Goal: Task Accomplishment & Management: Manage account settings

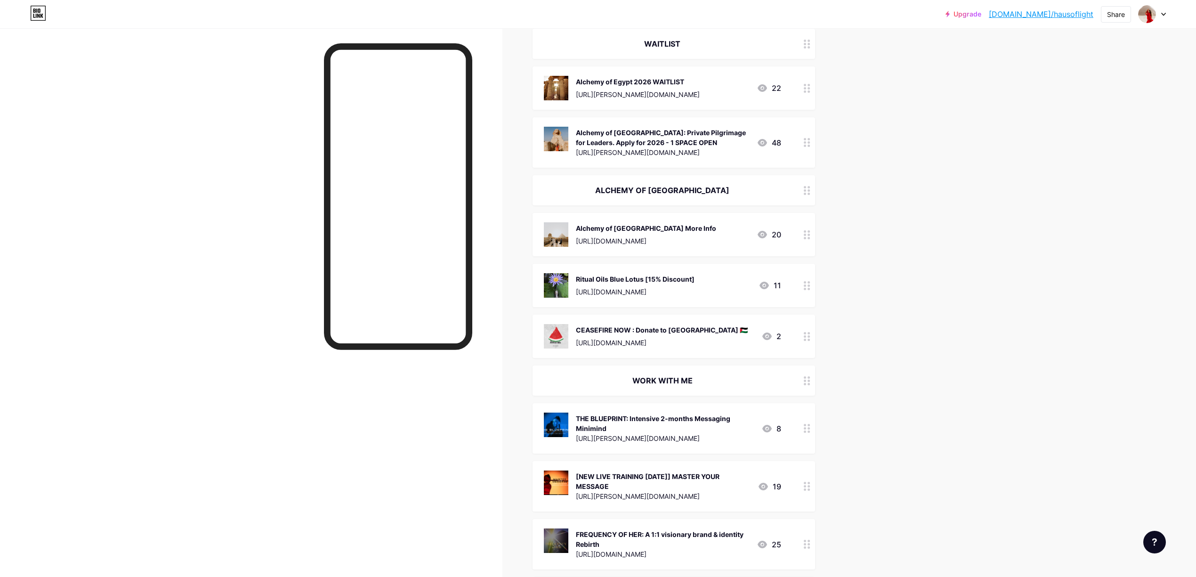
scroll to position [125, 0]
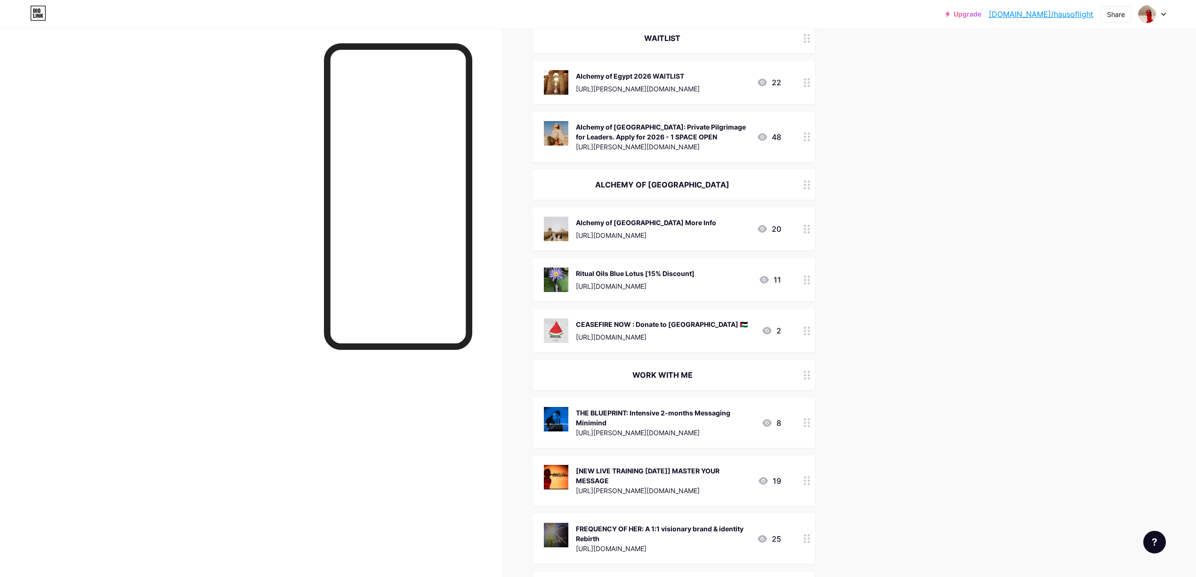
click at [656, 372] on div "WORK WITH ME" at bounding box center [662, 374] width 237 height 11
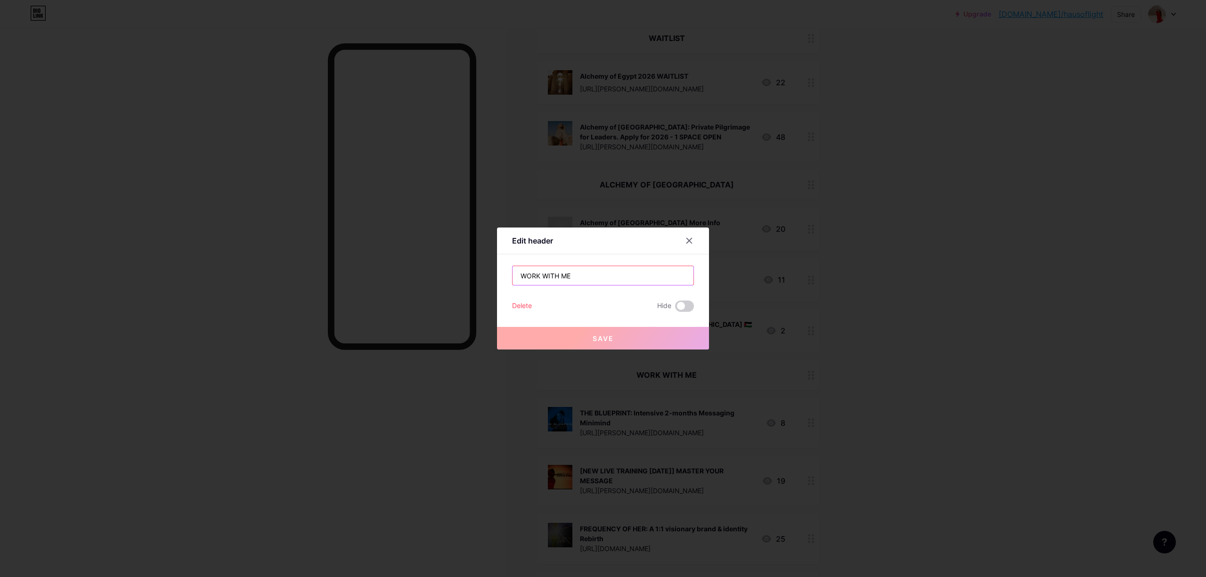
drag, startPoint x: 586, startPoint y: 277, endPoint x: 462, endPoint y: 268, distance: 124.7
click at [462, 268] on div "Edit header WORK WITH ME Delete Hide Save" at bounding box center [603, 288] width 1206 height 577
type input "LAST CHANCE TO PURCHASE"
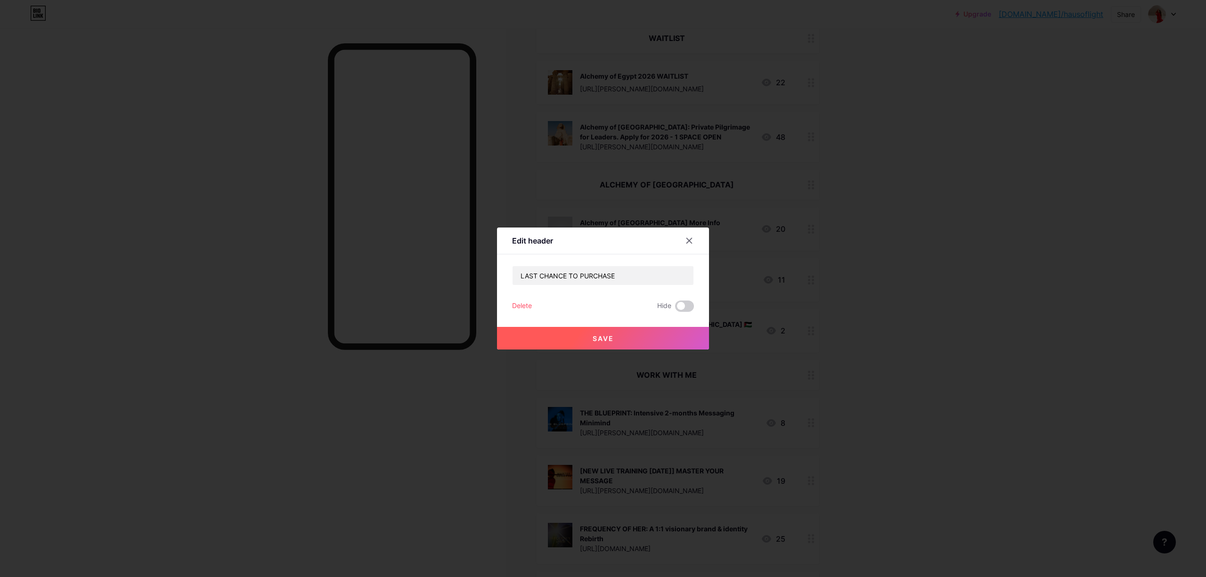
click at [606, 342] on span "Save" at bounding box center [603, 338] width 21 height 8
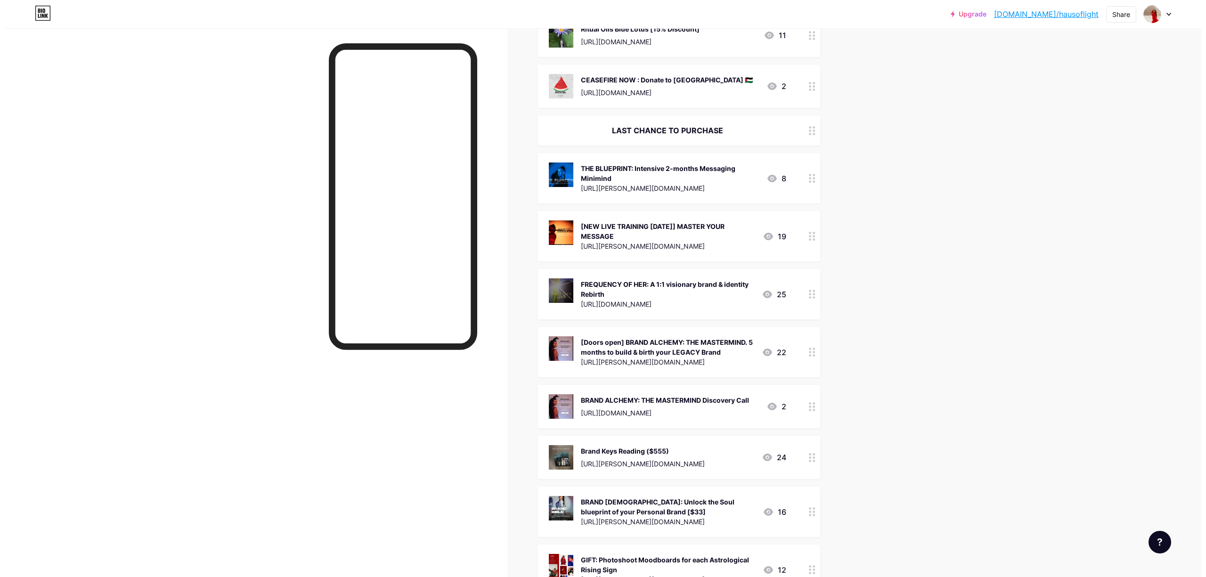
scroll to position [377, 0]
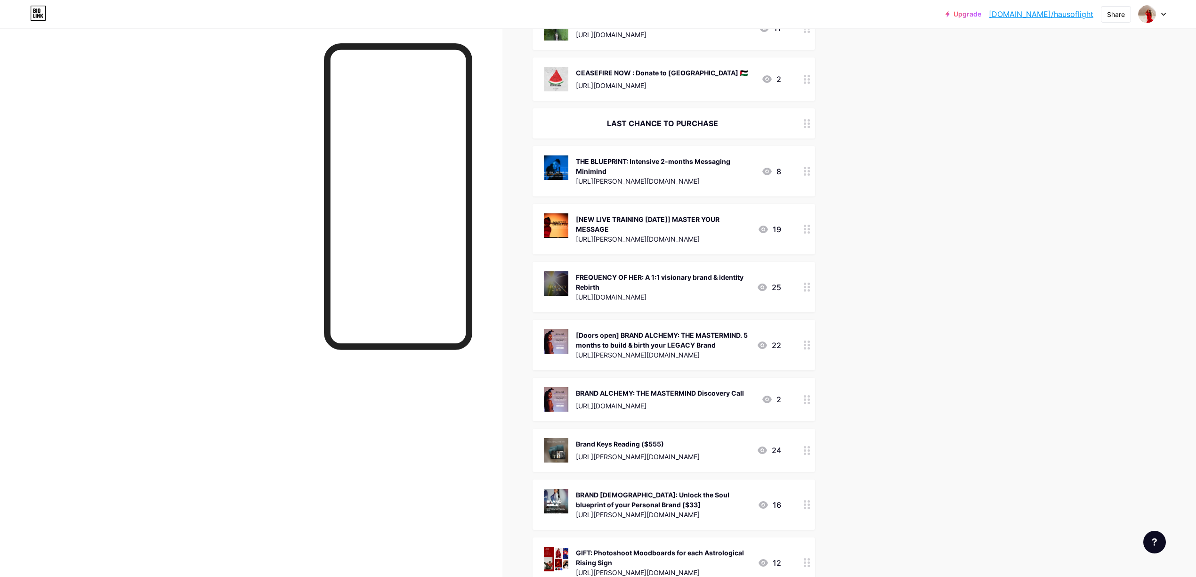
click at [639, 217] on div "[NEW LIVE TRAINING [DATE]] MASTER YOUR MESSAGE" at bounding box center [663, 224] width 174 height 20
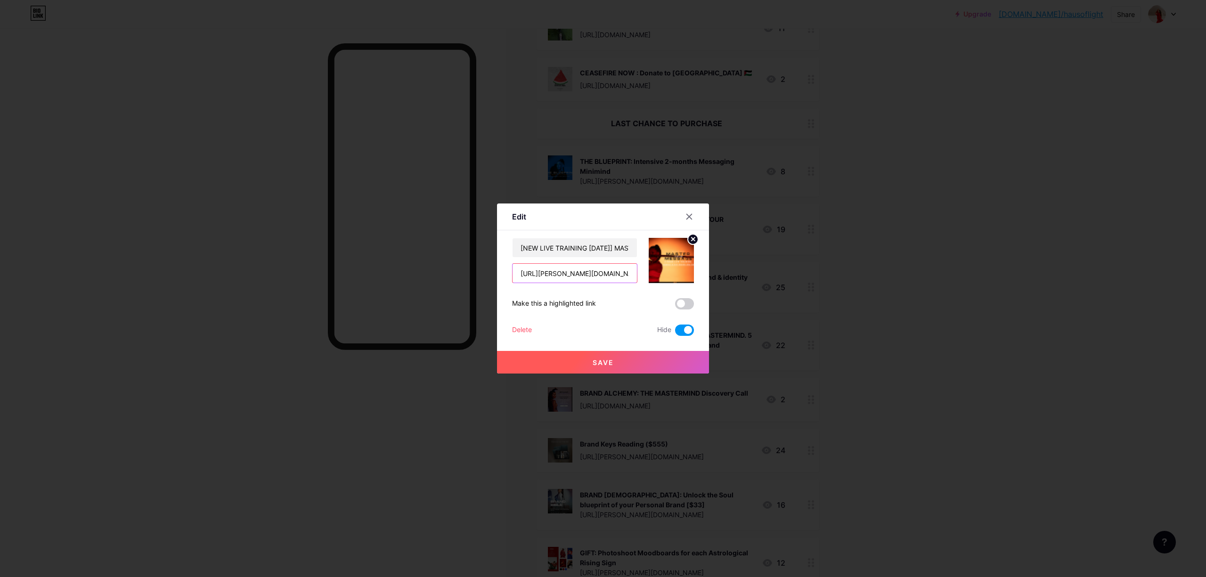
click at [614, 276] on input "[URL][PERSON_NAME][DOMAIN_NAME]" at bounding box center [574, 273] width 124 height 19
click at [890, 217] on div at bounding box center [603, 288] width 1206 height 577
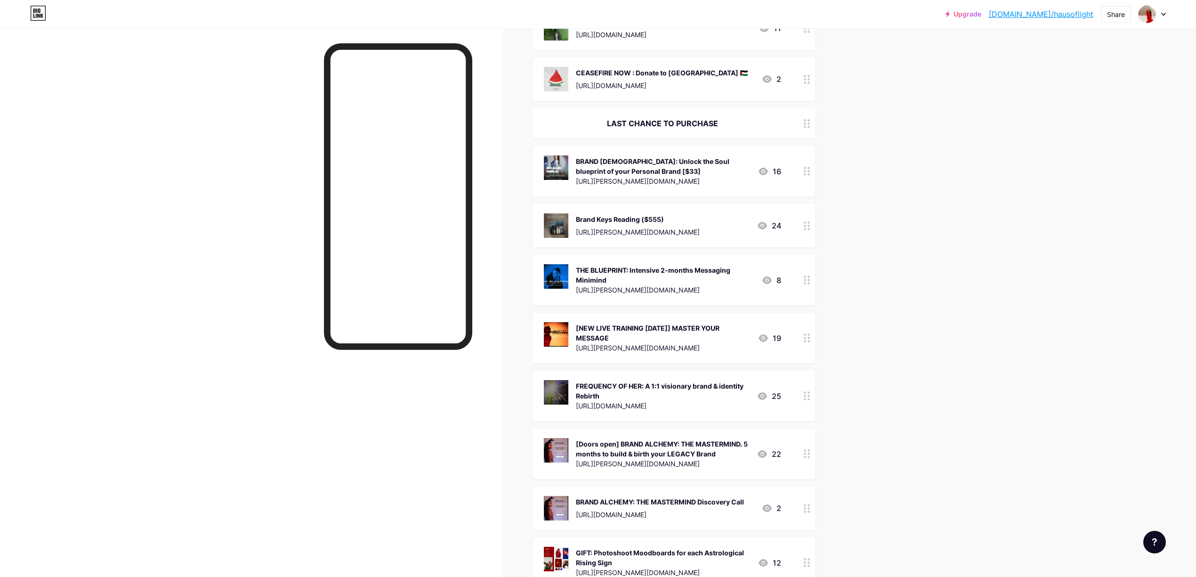
click at [729, 154] on div "BRAND [DEMOGRAPHIC_DATA]: Unlock the Soul blueprint of your Personal Brand [$33…" at bounding box center [674, 171] width 283 height 50
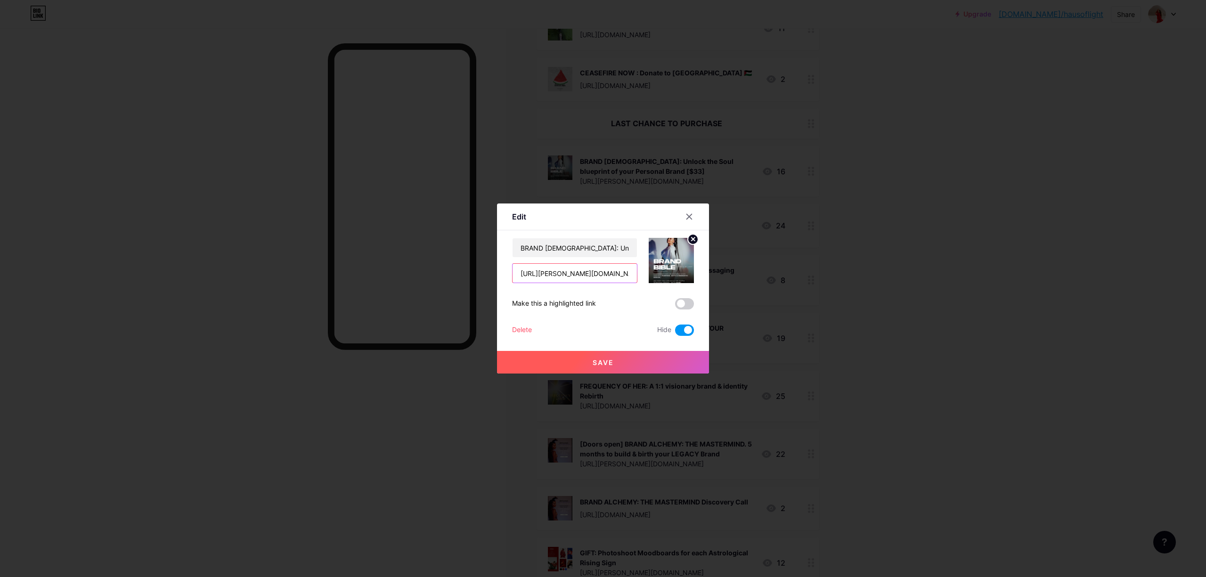
click at [595, 273] on input "[URL][PERSON_NAME][DOMAIN_NAME]" at bounding box center [574, 273] width 124 height 19
click at [585, 274] on input "[URL][PERSON_NAME][DOMAIN_NAME]" at bounding box center [574, 273] width 124 height 19
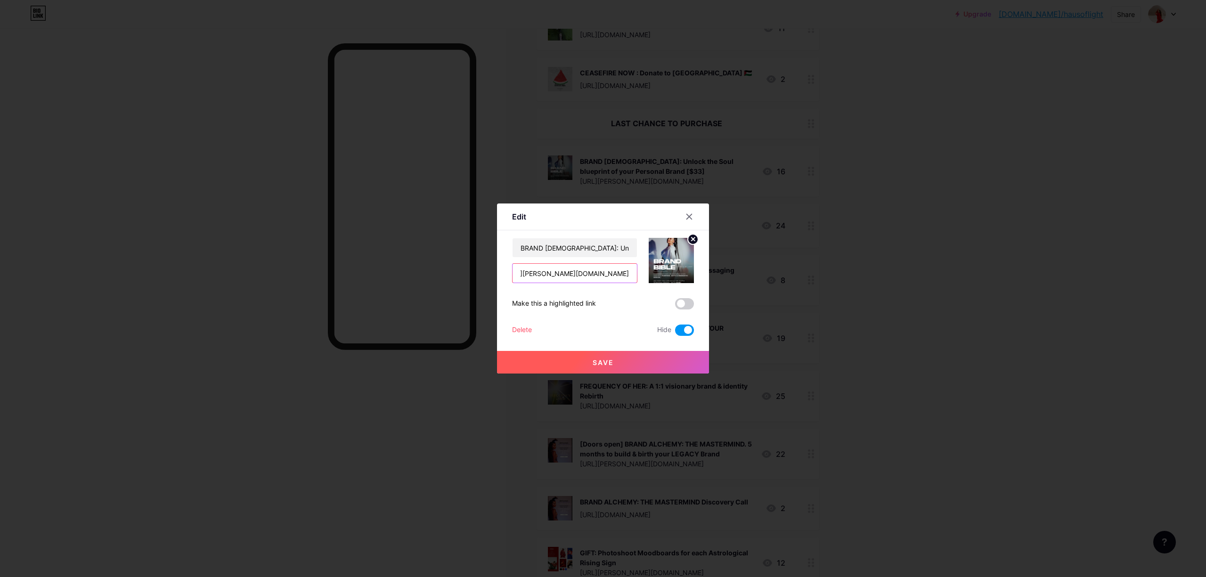
drag, startPoint x: 592, startPoint y: 273, endPoint x: 662, endPoint y: 271, distance: 69.7
click at [662, 271] on div "BRAND [DEMOGRAPHIC_DATA]: Unlock the Soul blueprint of your Personal Brand [$33…" at bounding box center [603, 260] width 182 height 45
click at [605, 270] on input "[URL][PERSON_NAME][DOMAIN_NAME]" at bounding box center [574, 273] width 124 height 19
click at [604, 273] on input "[URL][PERSON_NAME][DOMAIN_NAME]" at bounding box center [574, 273] width 124 height 19
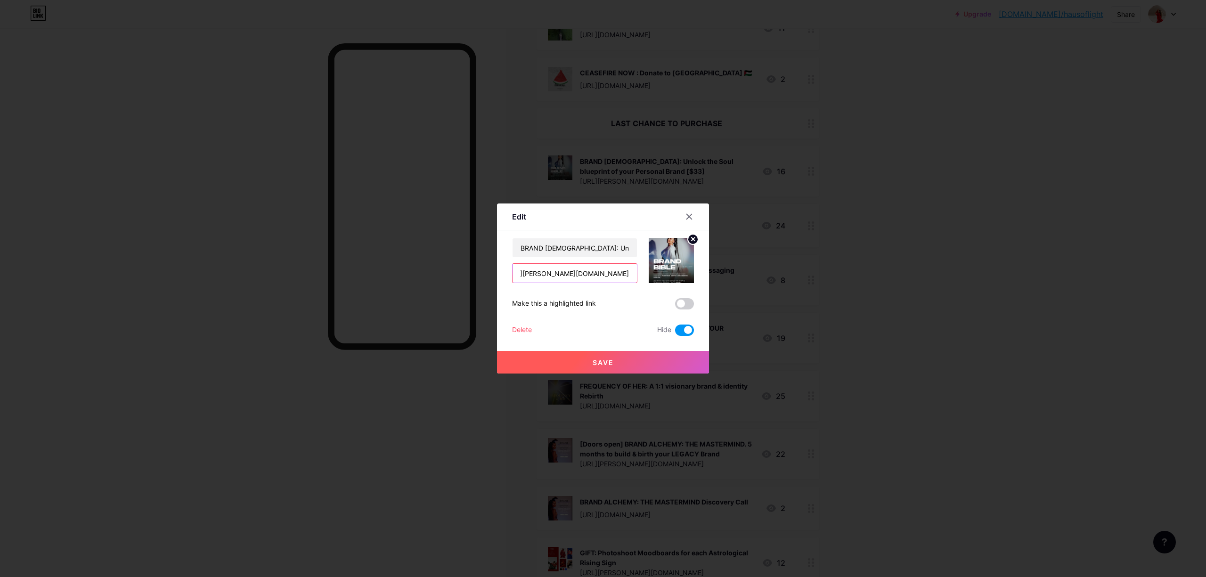
click at [604, 273] on input "[URL][PERSON_NAME][DOMAIN_NAME]" at bounding box center [574, 273] width 124 height 19
click at [608, 278] on input "[URL][PERSON_NAME][DOMAIN_NAME]" at bounding box center [574, 273] width 124 height 19
drag, startPoint x: 596, startPoint y: 274, endPoint x: 645, endPoint y: 274, distance: 49.0
click at [645, 274] on div "BRAND [DEMOGRAPHIC_DATA]: Unlock the Soul blueprint of your Personal Brand [$33…" at bounding box center [603, 260] width 182 height 45
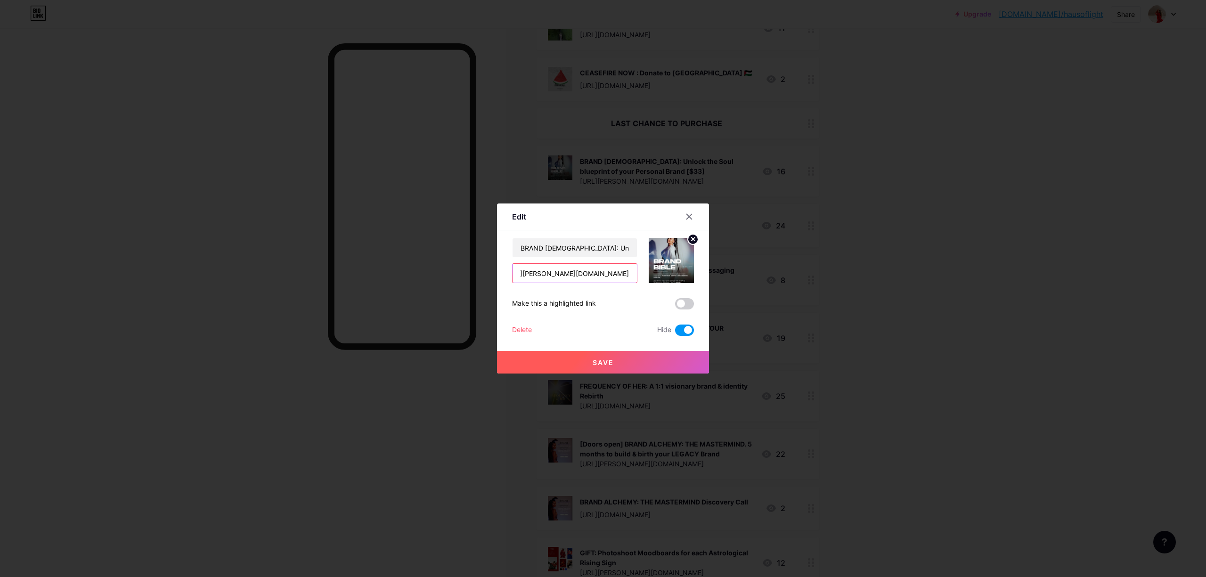
type input "[URL][PERSON_NAME][DOMAIN_NAME]"
click at [599, 363] on span "Save" at bounding box center [603, 362] width 21 height 8
click at [588, 276] on div "THE BLUEPRINT: Intensive 2-months Messaging Minimind" at bounding box center [665, 275] width 178 height 20
click at [588, 276] on input "[URL][PERSON_NAME][DOMAIN_NAME]" at bounding box center [574, 273] width 124 height 19
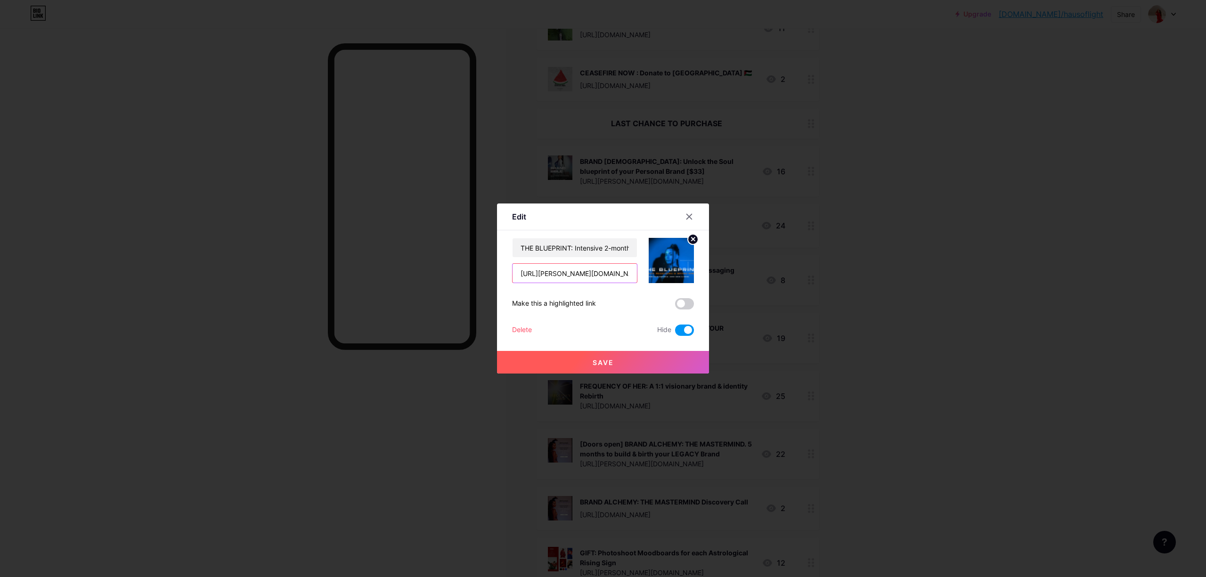
click at [588, 276] on input "[URL][PERSON_NAME][DOMAIN_NAME]" at bounding box center [574, 273] width 124 height 19
click at [688, 213] on icon at bounding box center [689, 217] width 8 height 8
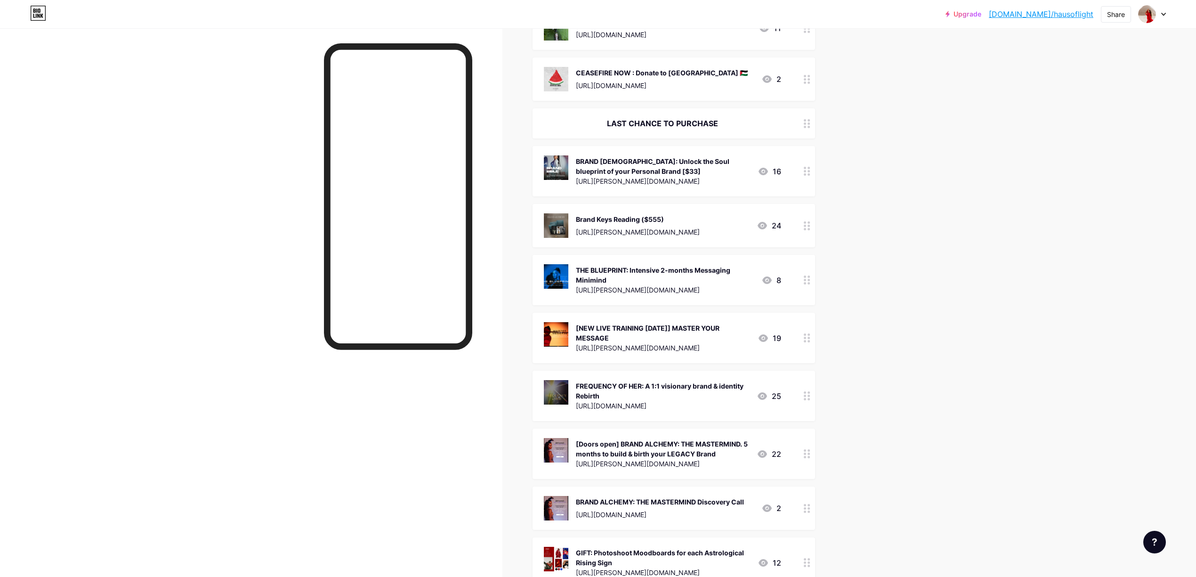
click at [638, 169] on div "BRAND [DEMOGRAPHIC_DATA]: Unlock the Soul blueprint of your Personal Brand [$33]" at bounding box center [663, 166] width 174 height 20
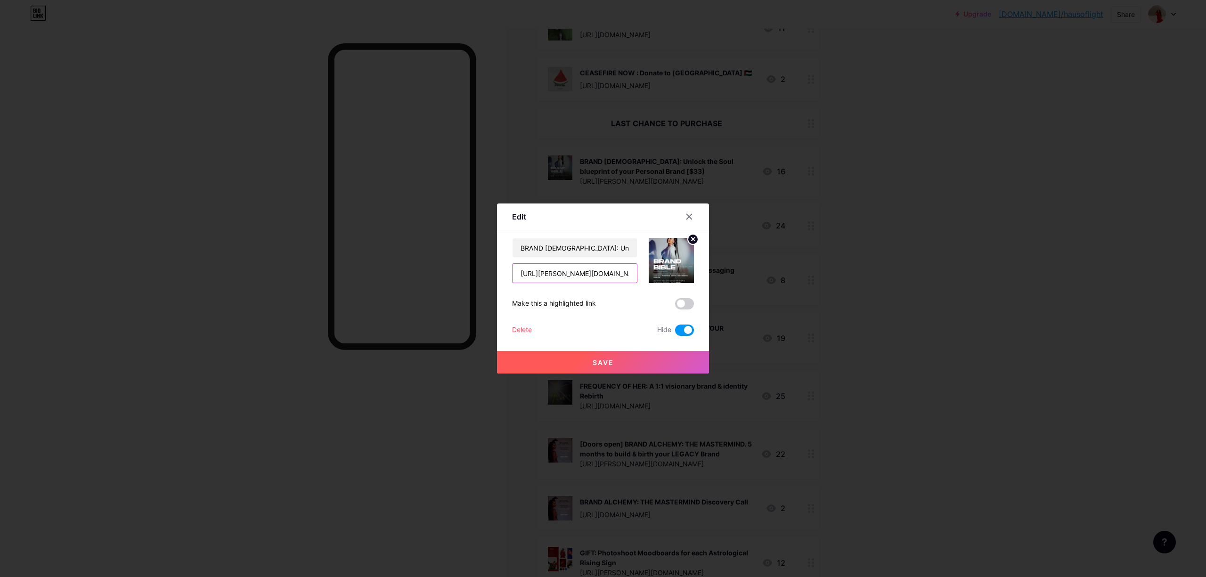
click at [592, 281] on input "[URL][PERSON_NAME][DOMAIN_NAME]" at bounding box center [574, 273] width 124 height 19
drag, startPoint x: 615, startPoint y: 249, endPoint x: 661, endPoint y: 245, distance: 46.7
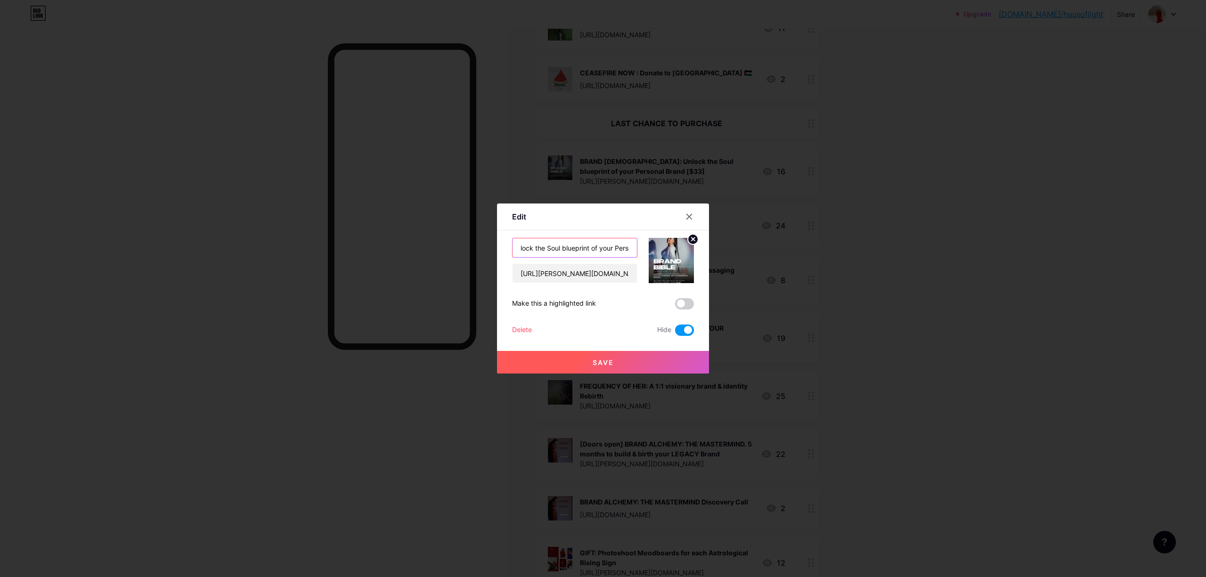
click at [661, 245] on div "BRAND [DEMOGRAPHIC_DATA]: Unlock the Soul blueprint of your Personal Brand [$33…" at bounding box center [603, 260] width 182 height 45
click at [620, 245] on input "BRAND [DEMOGRAPHIC_DATA]: Unlock the Soul blueprint of your Personal Brand [$33]" at bounding box center [574, 247] width 124 height 19
click at [626, 248] on input "BRAND [DEMOGRAPHIC_DATA]: Unlock the Soul blueprint of your Personal Brand [$33]" at bounding box center [574, 247] width 124 height 19
type input "BRAND [DEMOGRAPHIC_DATA]: Unlock the Soul blueprint of your Personal Brand [$11…"
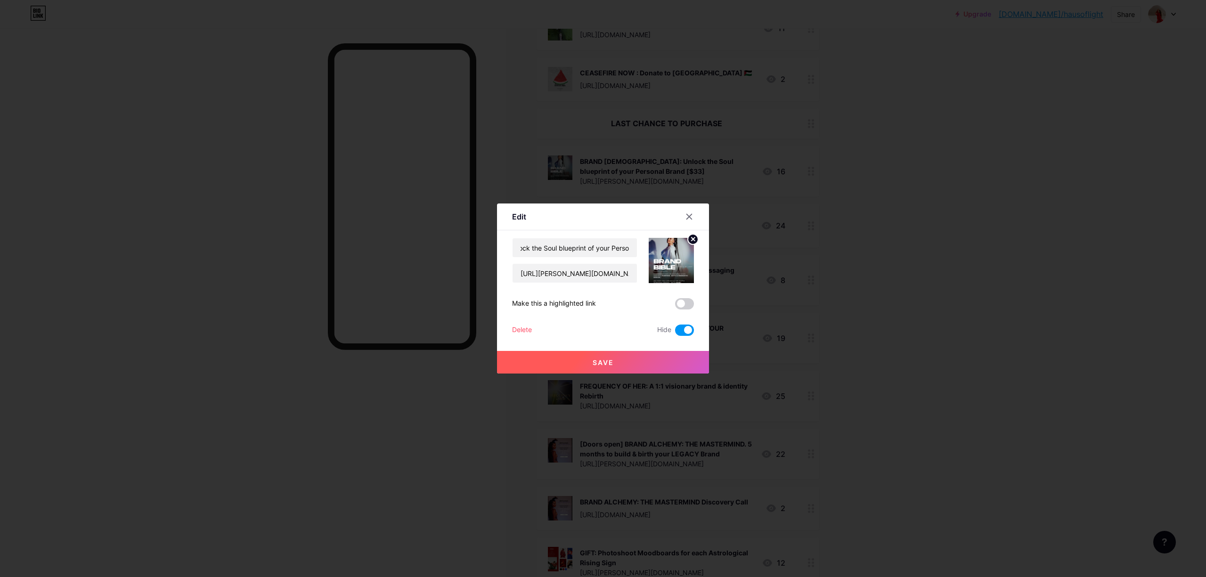
drag, startPoint x: 679, startPoint y: 330, endPoint x: 674, endPoint y: 334, distance: 6.7
click at [678, 330] on span at bounding box center [684, 330] width 19 height 11
click at [675, 333] on input "checkbox" at bounding box center [675, 333] width 0 height 0
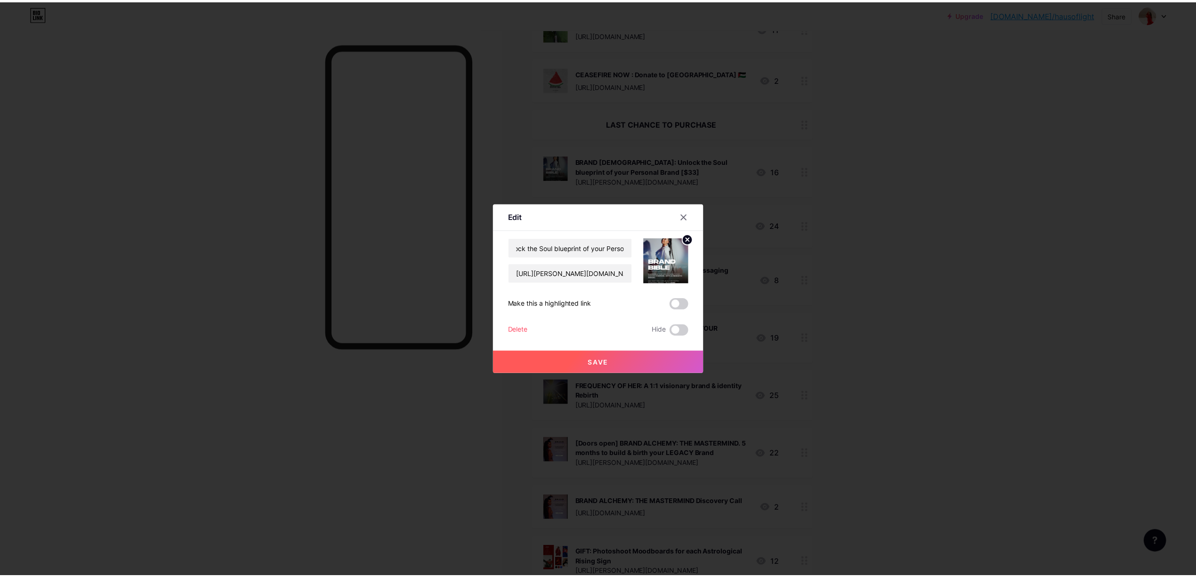
scroll to position [0, 0]
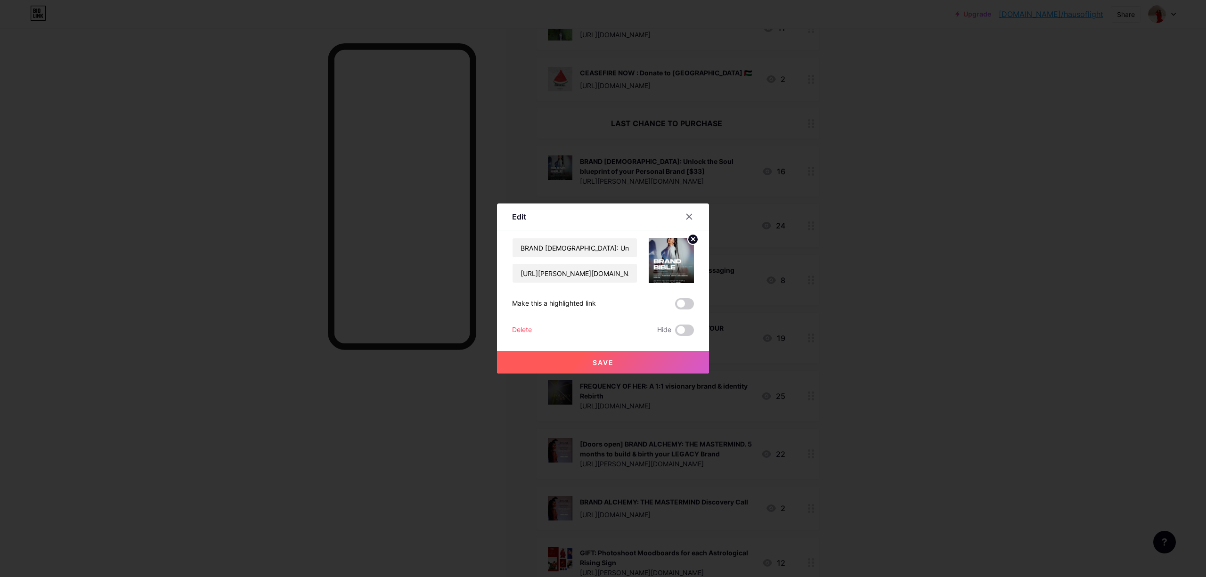
click at [603, 363] on span "Save" at bounding box center [603, 362] width 21 height 8
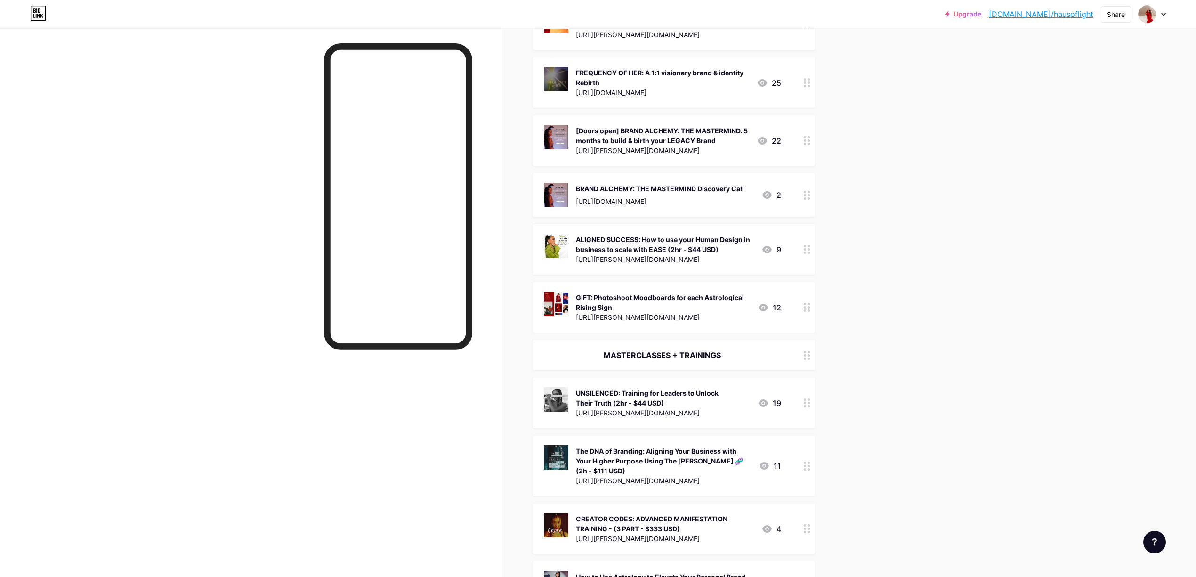
scroll to position [691, 0]
click at [711, 239] on div "ALIGNED SUCCESS: How to use your Human Design in business to scale with EASE (2…" at bounding box center [665, 244] width 178 height 20
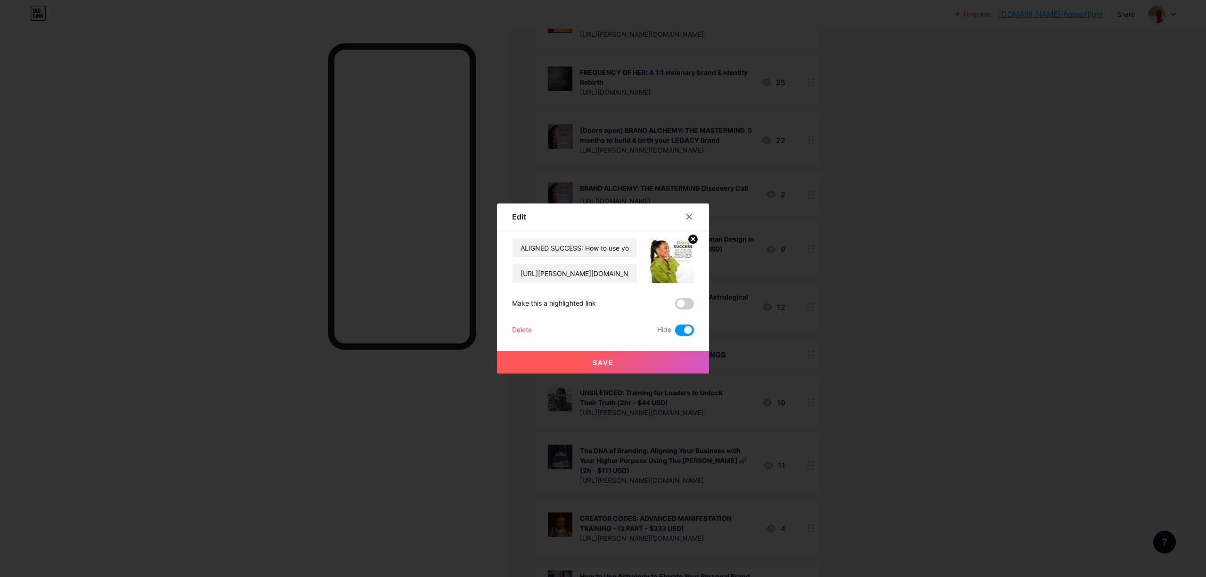
click at [687, 325] on span at bounding box center [684, 330] width 19 height 11
click at [675, 333] on input "checkbox" at bounding box center [675, 333] width 0 height 0
click at [602, 276] on input "[URL][PERSON_NAME][DOMAIN_NAME]" at bounding box center [574, 273] width 124 height 19
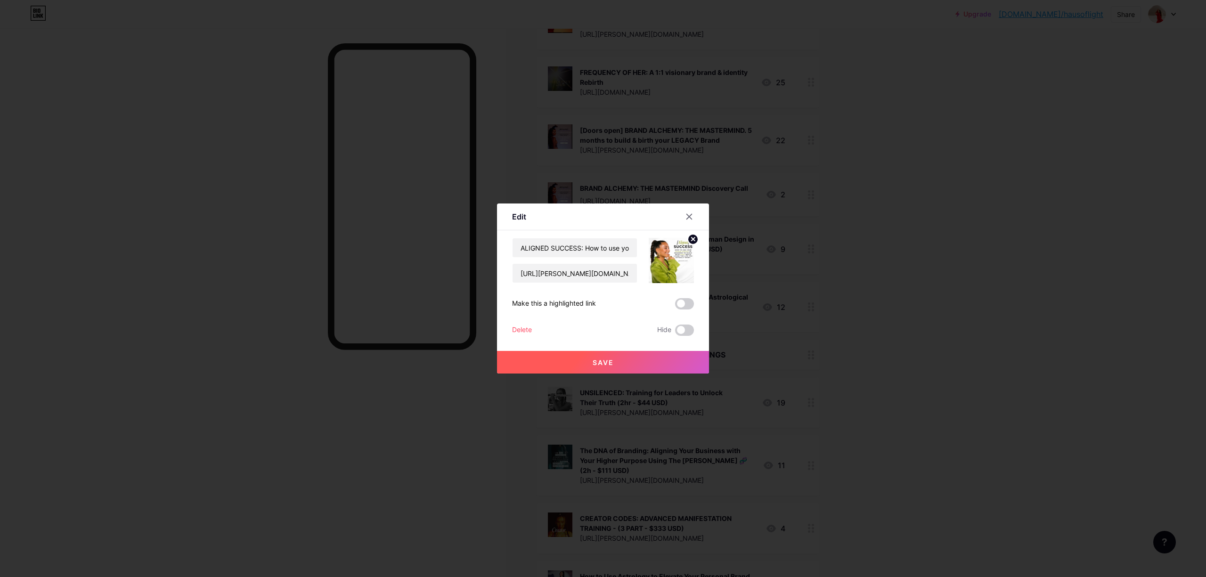
click at [617, 362] on button "Save" at bounding box center [603, 362] width 212 height 23
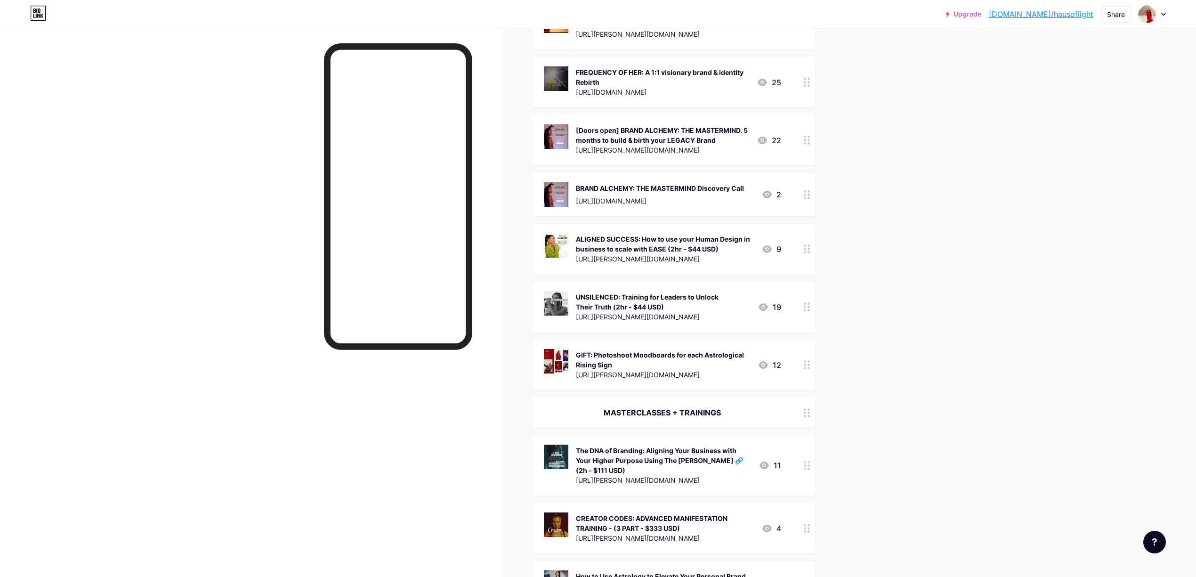
click at [731, 306] on div "UNSILENCED: Training for Leaders to Unlock Their Truth (2hr - $44 USD)" at bounding box center [663, 302] width 174 height 20
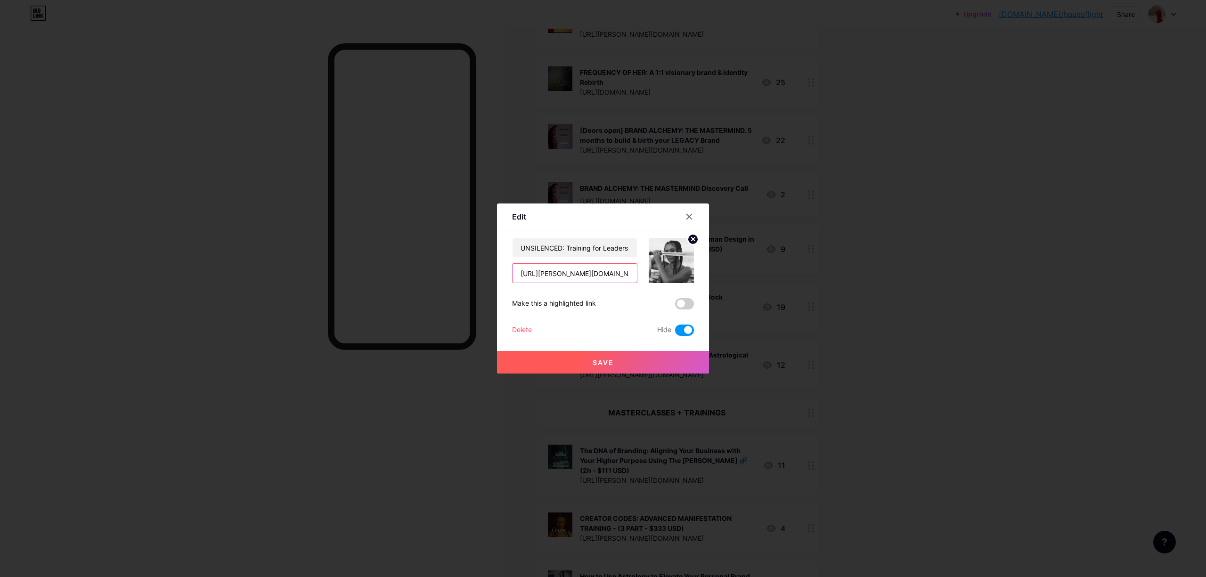
click at [611, 276] on input "[URL][PERSON_NAME][DOMAIN_NAME]" at bounding box center [574, 273] width 124 height 19
click at [677, 332] on span at bounding box center [684, 330] width 19 height 11
click at [675, 333] on input "checkbox" at bounding box center [675, 333] width 0 height 0
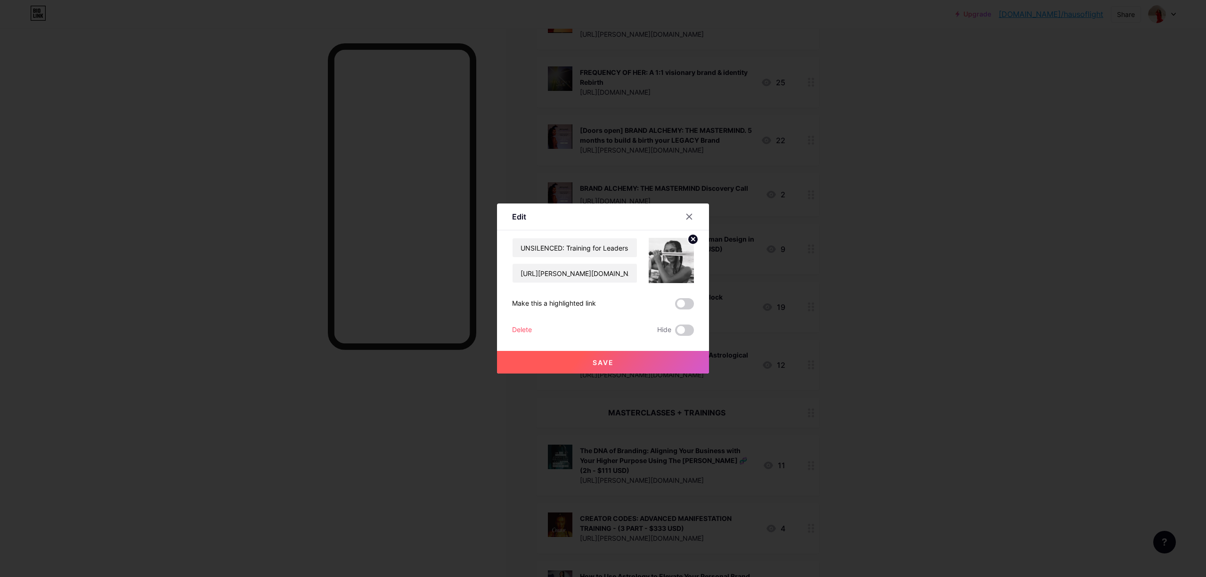
click at [637, 358] on button "Save" at bounding box center [603, 362] width 212 height 23
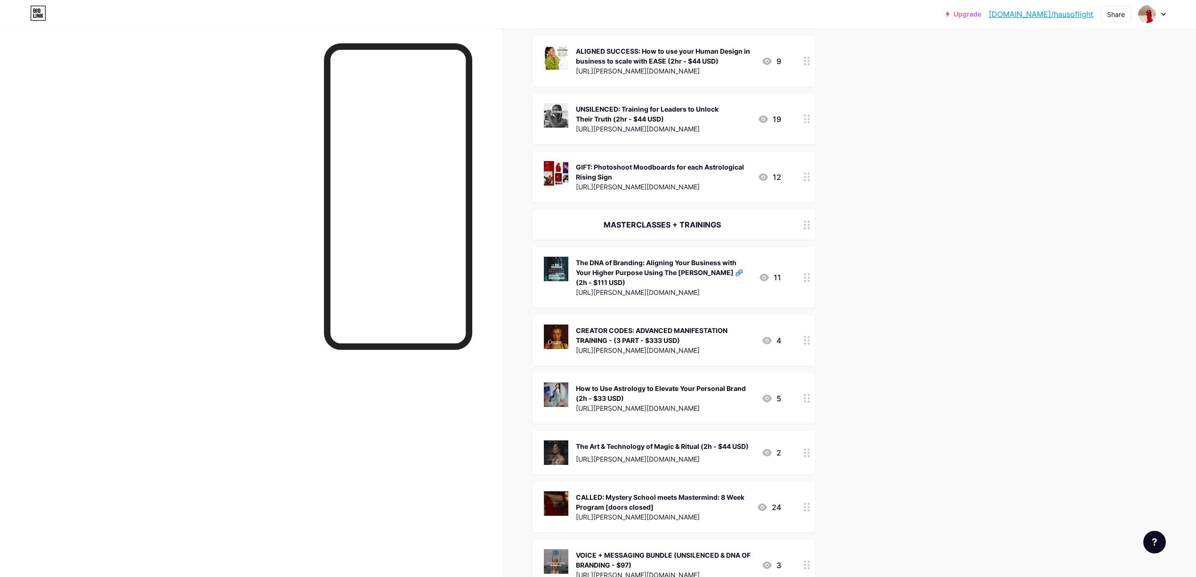
scroll to position [879, 0]
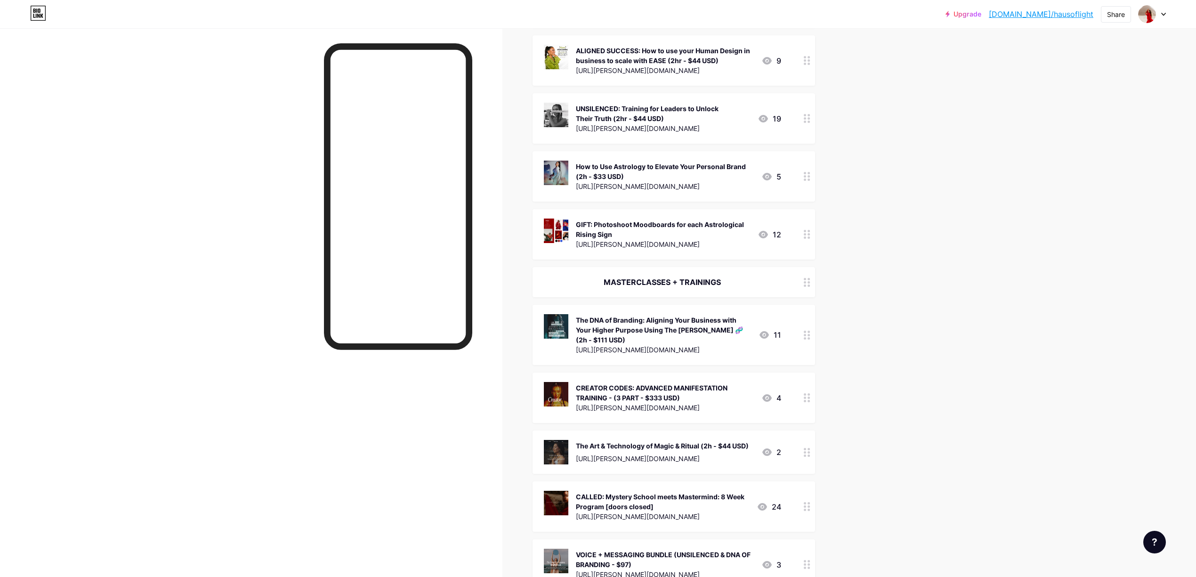
click at [754, 174] on div "How to Use Astrology to Elevate Your Personal Brand (2h - $33 USD)" at bounding box center [665, 172] width 178 height 20
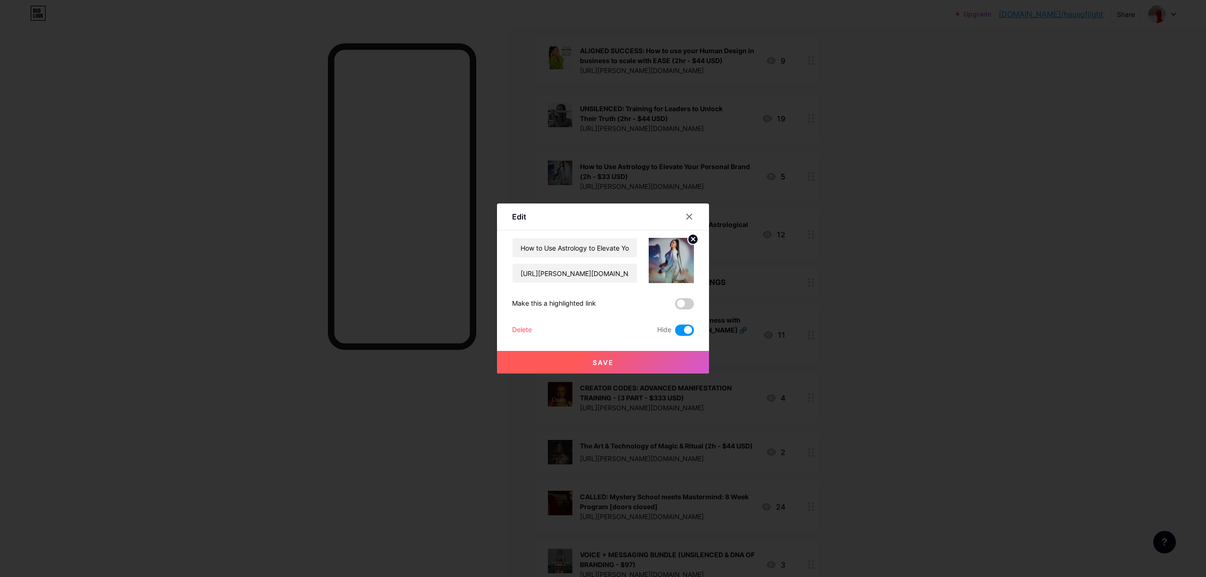
click at [682, 332] on span at bounding box center [684, 330] width 19 height 11
click at [675, 333] on input "checkbox" at bounding box center [675, 333] width 0 height 0
click at [664, 363] on button "Save" at bounding box center [603, 362] width 212 height 23
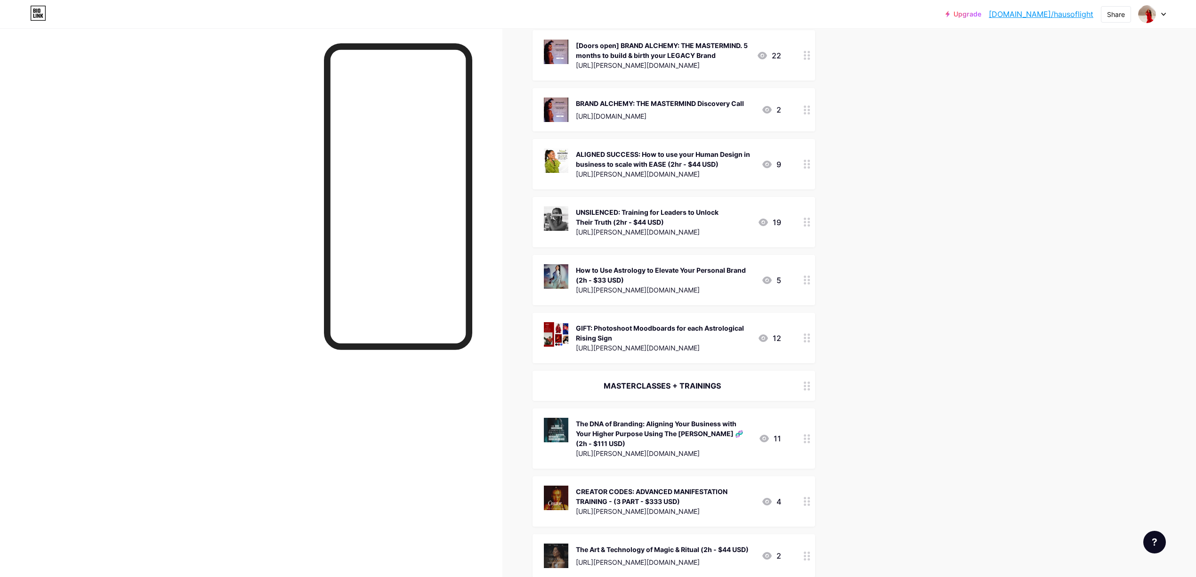
scroll to position [754, 0]
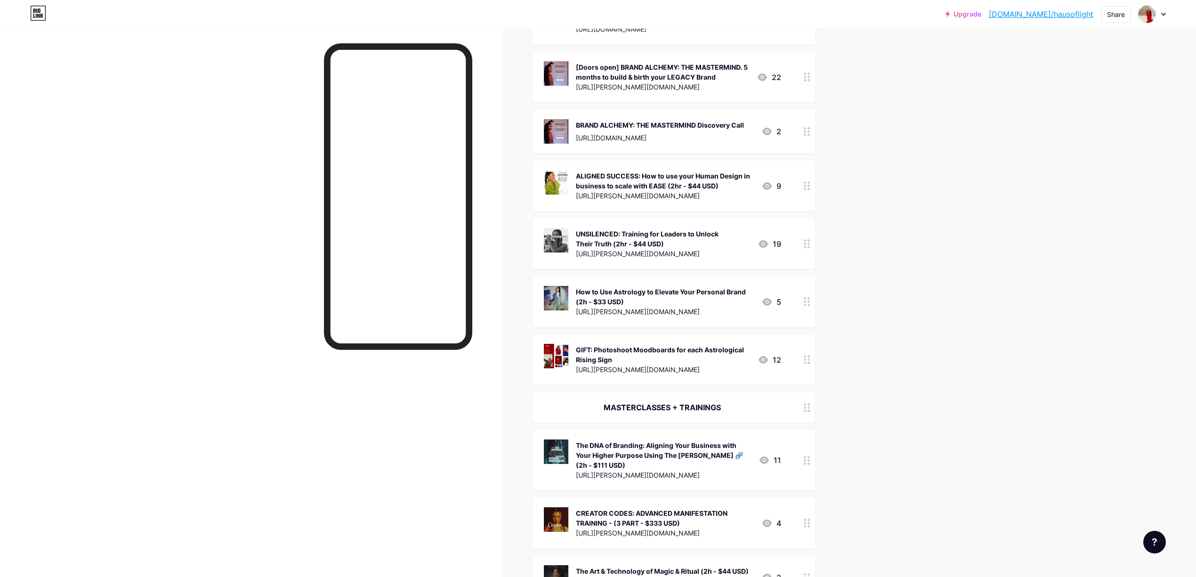
click at [696, 249] on div "[URL][PERSON_NAME][DOMAIN_NAME]" at bounding box center [663, 254] width 174 height 10
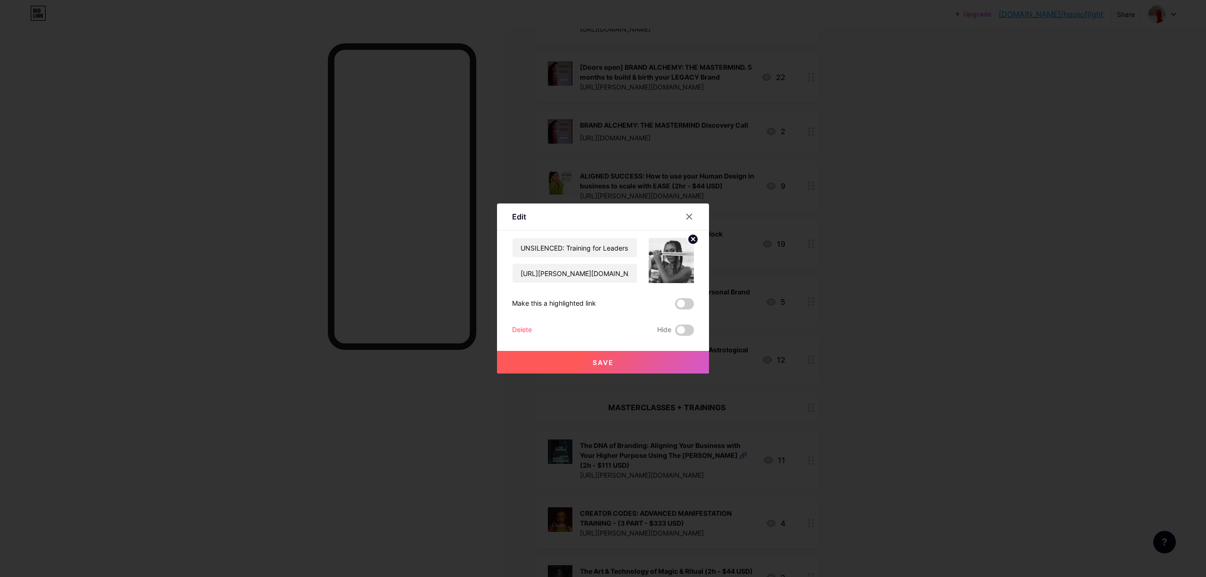
drag, startPoint x: 691, startPoint y: 329, endPoint x: 684, endPoint y: 338, distance: 11.1
click at [690, 329] on span at bounding box center [684, 330] width 19 height 11
click at [675, 333] on input "checkbox" at bounding box center [675, 333] width 0 height 0
click at [632, 360] on button "Save" at bounding box center [603, 362] width 212 height 23
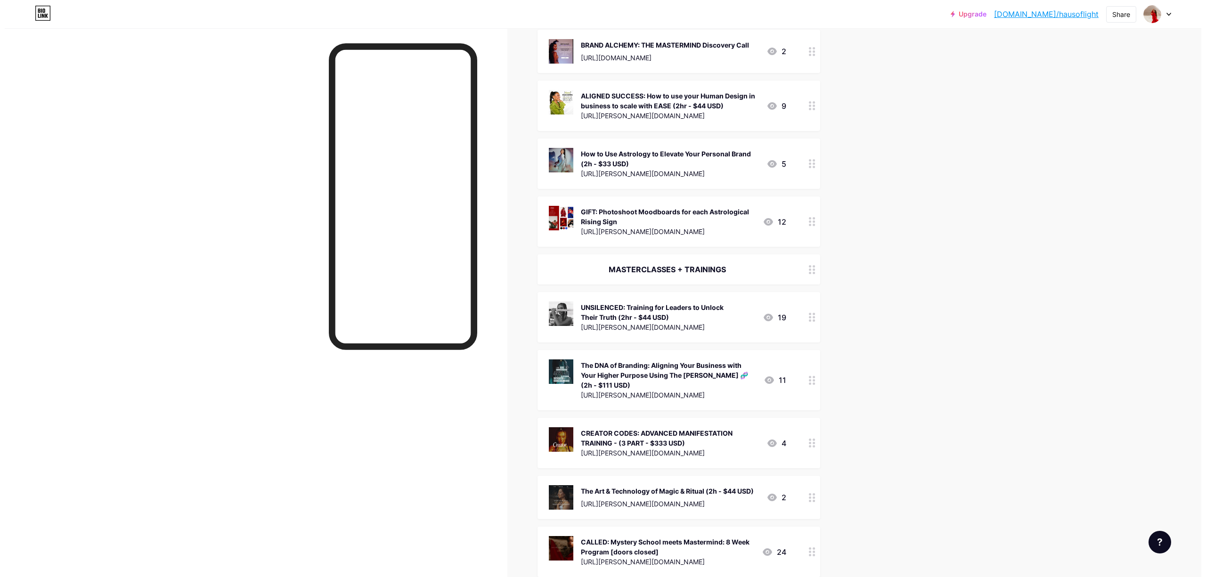
scroll to position [816, 0]
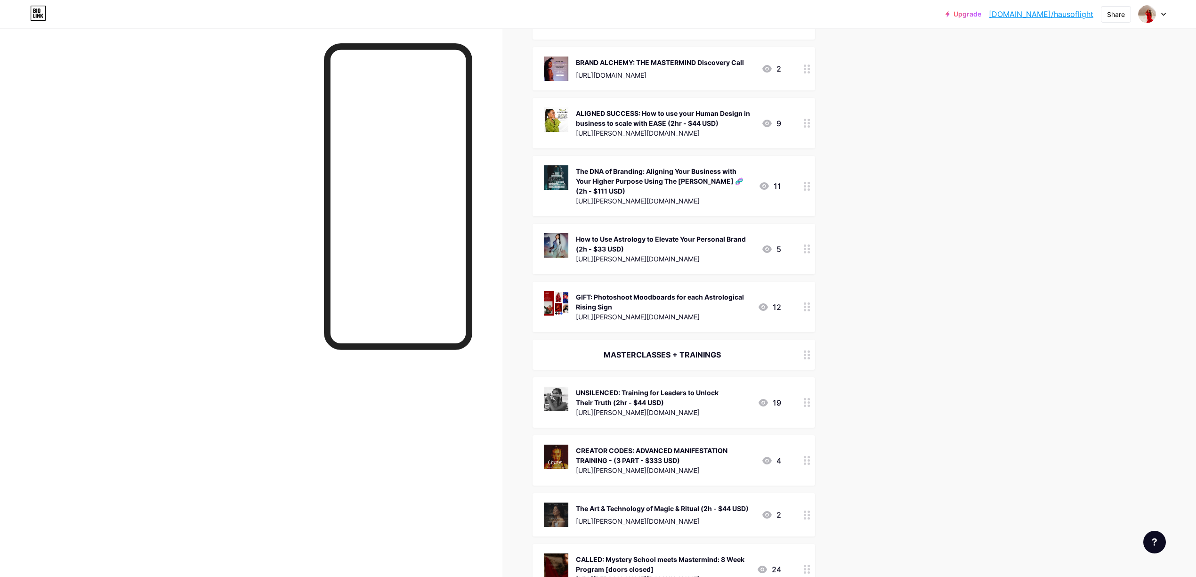
click at [777, 183] on div "11" at bounding box center [770, 185] width 23 height 11
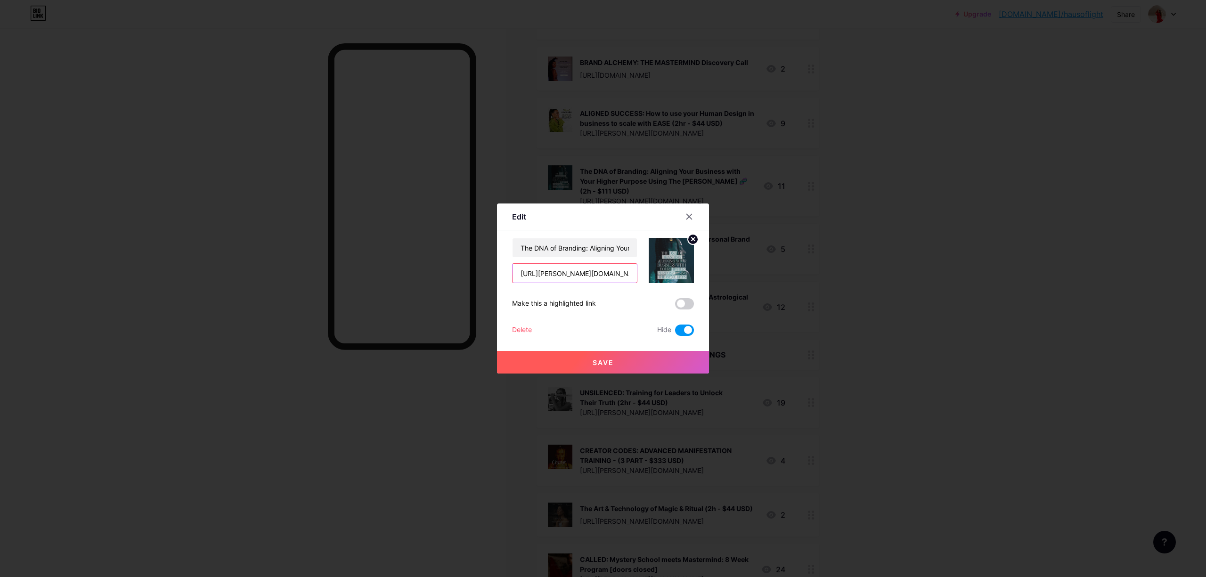
drag, startPoint x: 603, startPoint y: 274, endPoint x: 671, endPoint y: 273, distance: 67.8
click at [671, 273] on div "The DNA of Branding: Aligning Your Business with Your Higher Purpose Using The …" at bounding box center [603, 260] width 182 height 45
click at [671, 273] on img at bounding box center [671, 260] width 45 height 45
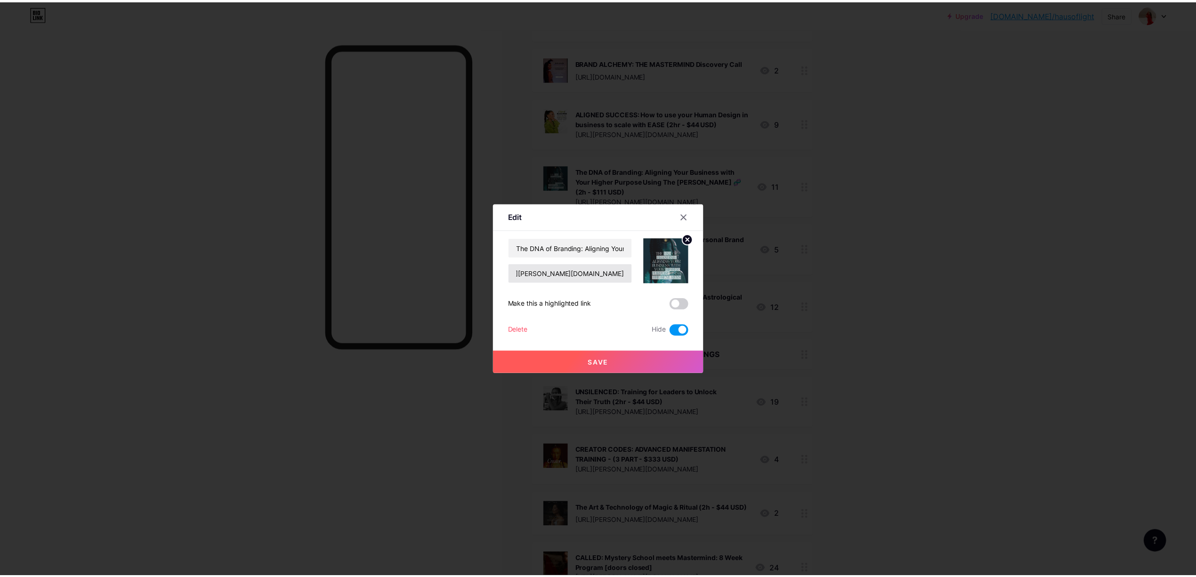
scroll to position [0, 0]
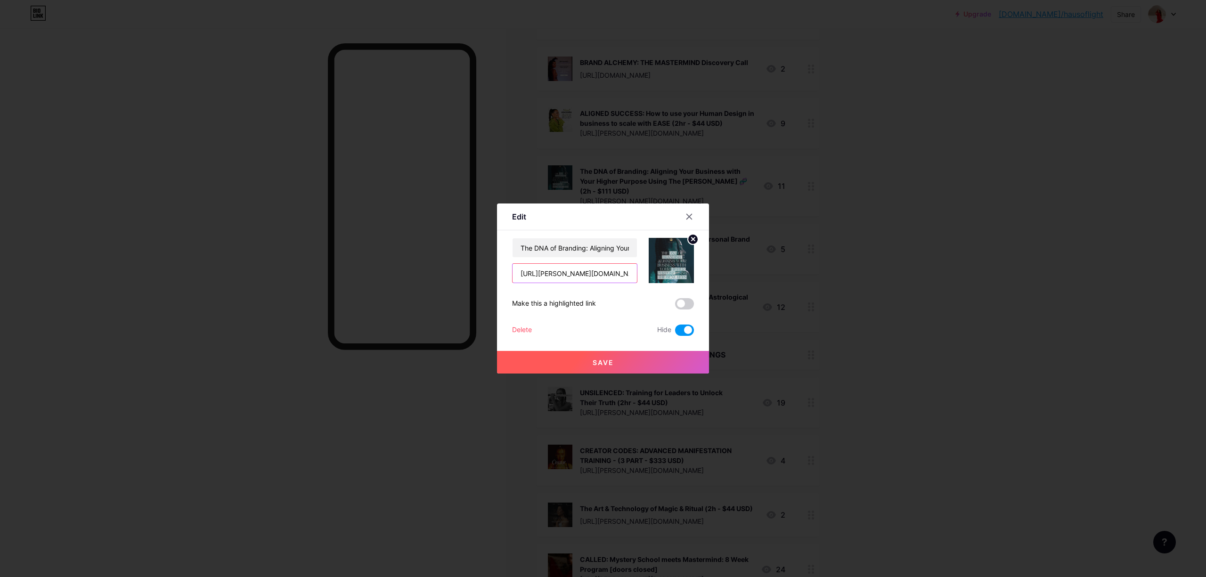
click at [609, 273] on input "[URL][PERSON_NAME][DOMAIN_NAME]" at bounding box center [574, 273] width 124 height 19
click at [684, 330] on span at bounding box center [684, 330] width 19 height 11
click at [675, 333] on input "checkbox" at bounding box center [675, 333] width 0 height 0
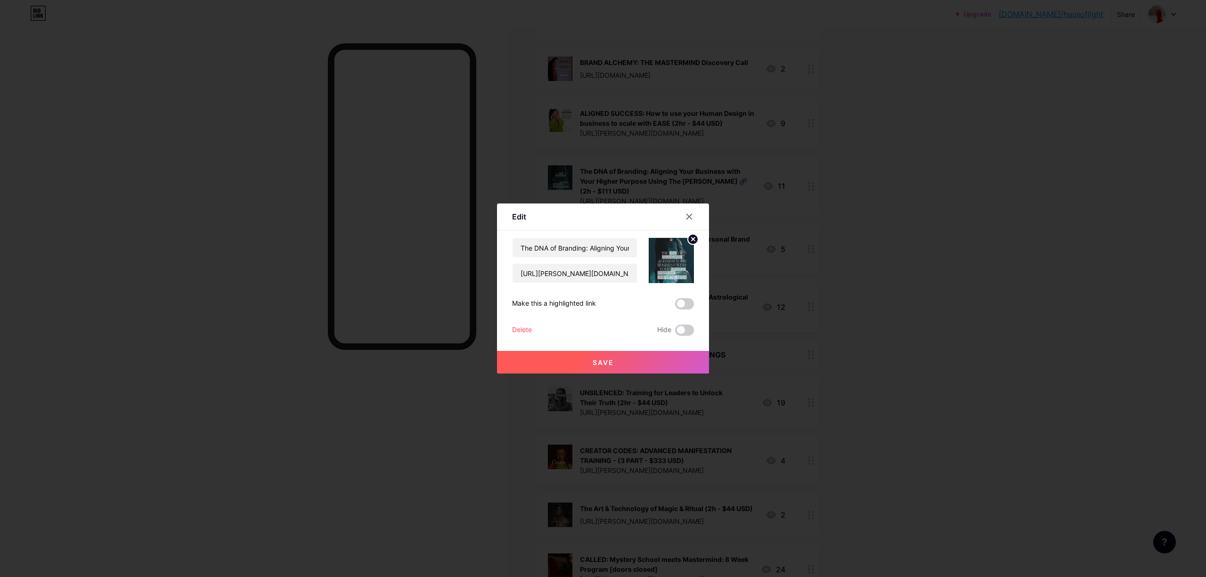
click at [632, 364] on button "Save" at bounding box center [603, 362] width 212 height 23
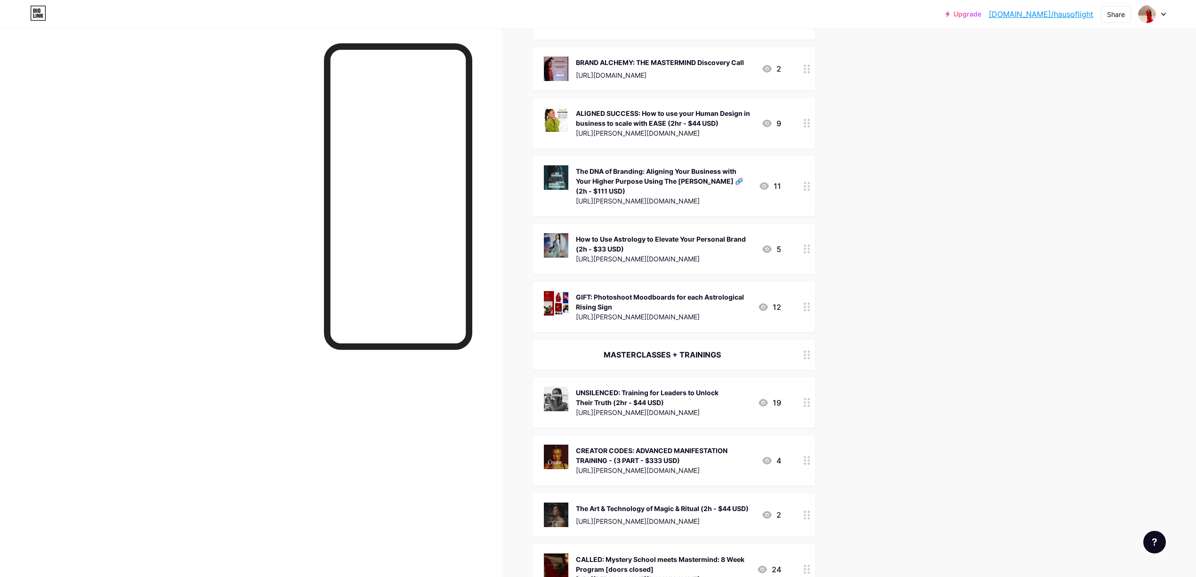
click at [891, 317] on div "Upgrade [DOMAIN_NAME]/hausof... [DOMAIN_NAME]/hausoflight Share Switch accounts…" at bounding box center [598, 293] width 1196 height 2219
